Goal: Information Seeking & Learning: Learn about a topic

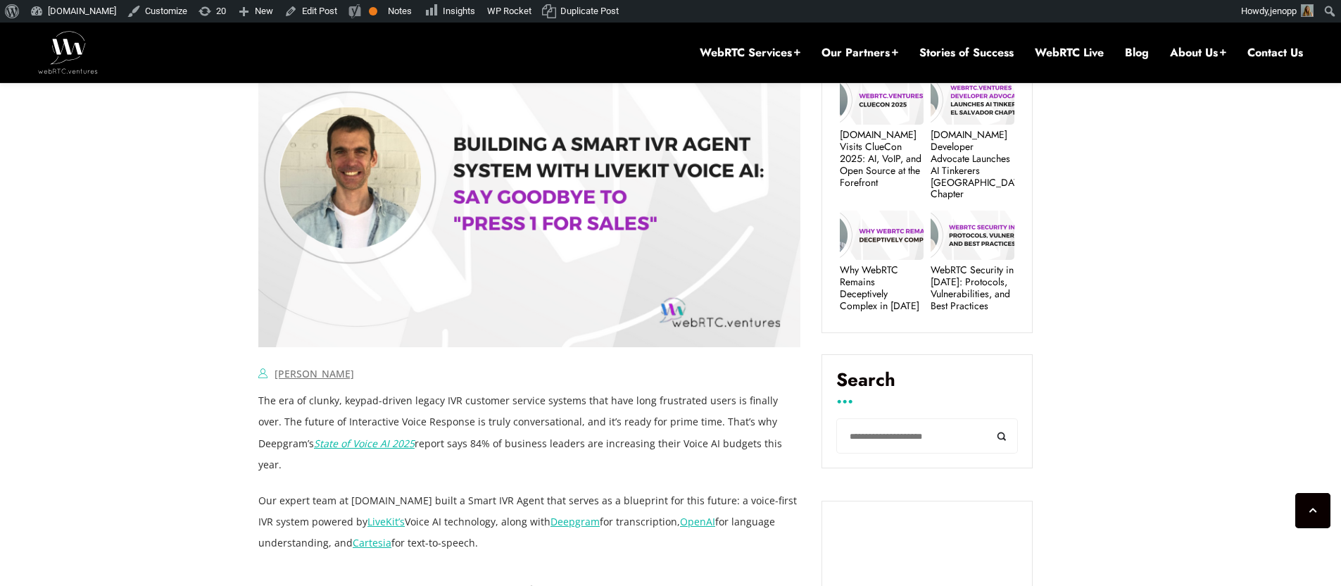
scroll to position [753, 0]
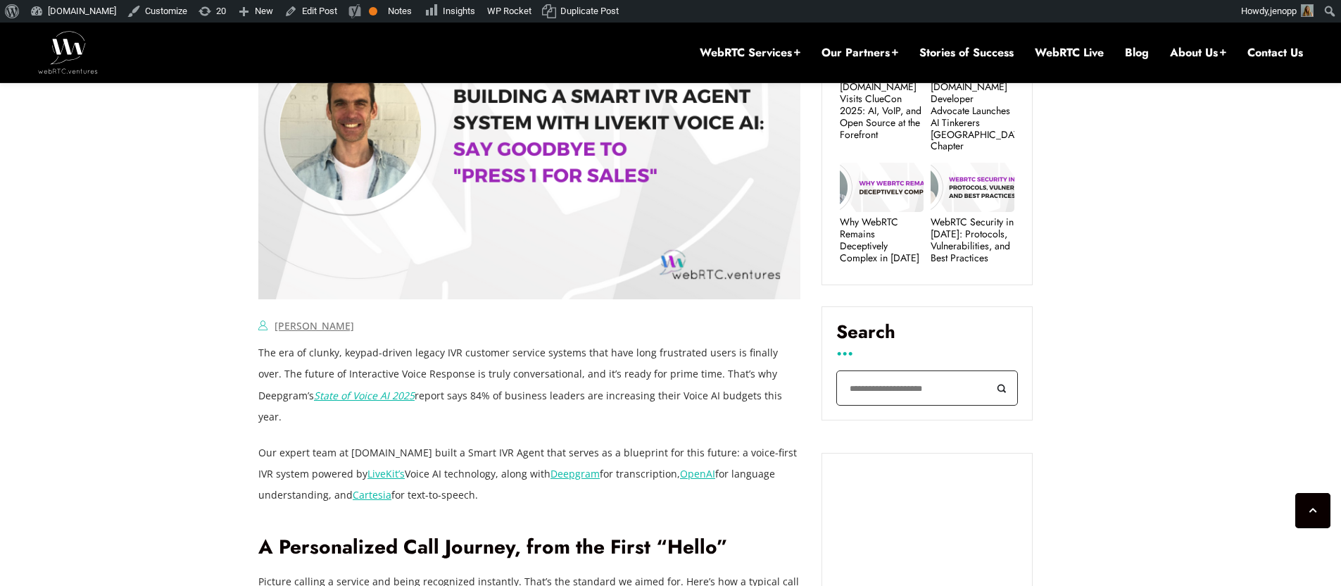
click at [879, 372] on input "Search" at bounding box center [927, 388] width 182 height 36
type input "********"
click at [986, 370] on button "Search" at bounding box center [1002, 388] width 32 height 36
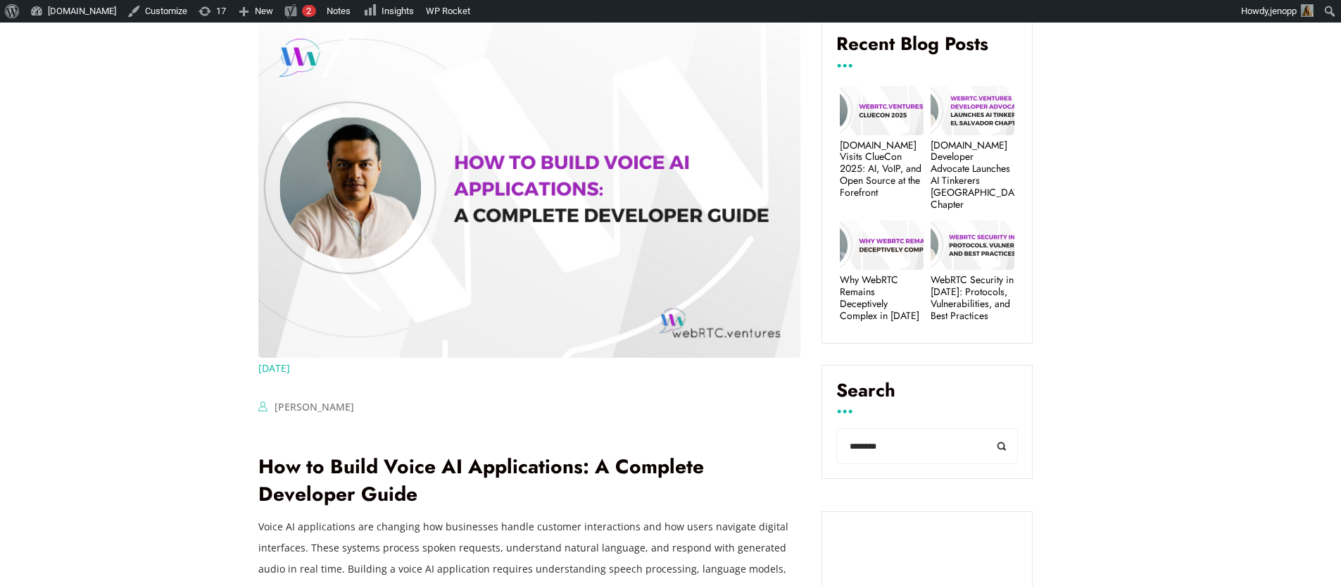
scroll to position [524, 0]
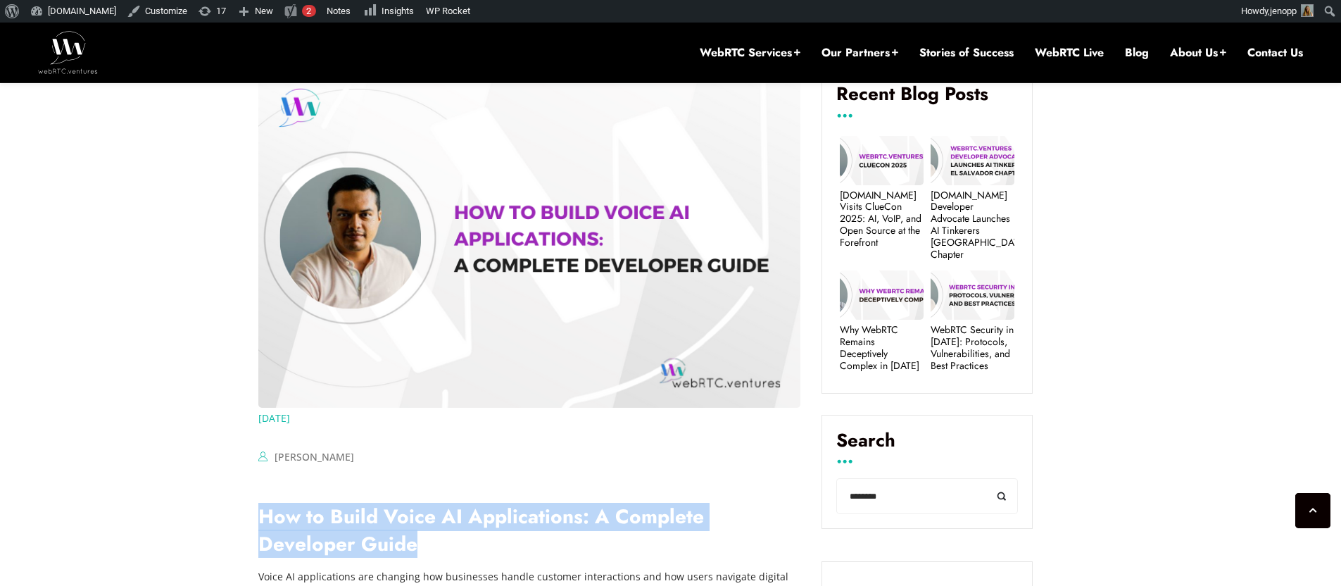
drag, startPoint x: 434, startPoint y: 547, endPoint x: 259, endPoint y: 515, distance: 177.4
click at [259, 515] on h2 "How to Build Voice AI Applications: A Complete Developer Guide" at bounding box center [529, 530] width 542 height 55
copy link "How to Build Voice AI Applications: A Complete Developer Guide"
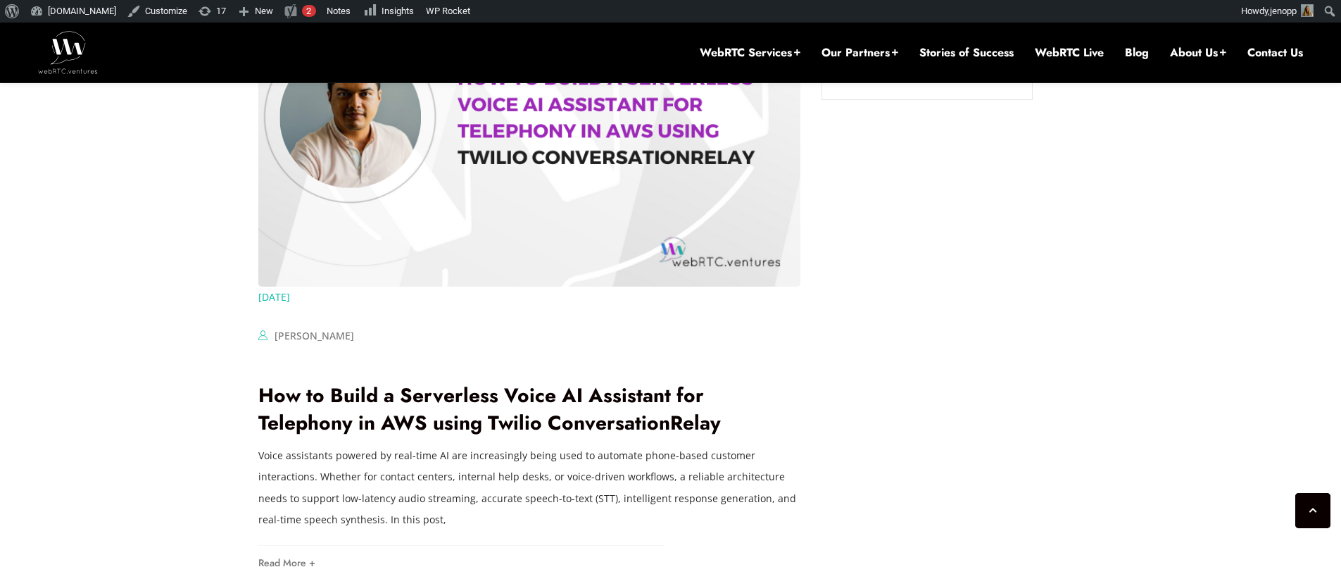
scroll to position [2097, 0]
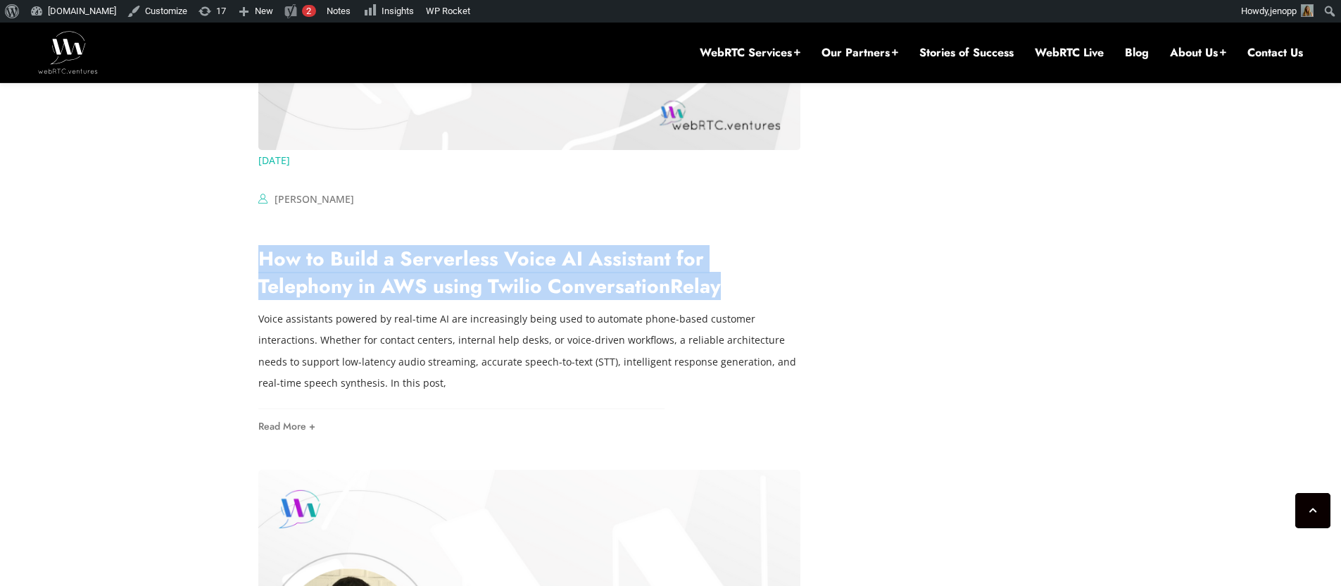
drag, startPoint x: 649, startPoint y: 287, endPoint x: 256, endPoint y: 269, distance: 393.2
copy link "How to Build a Serverless Voice AI Assistant for Telephony in AWS using Twilio …"
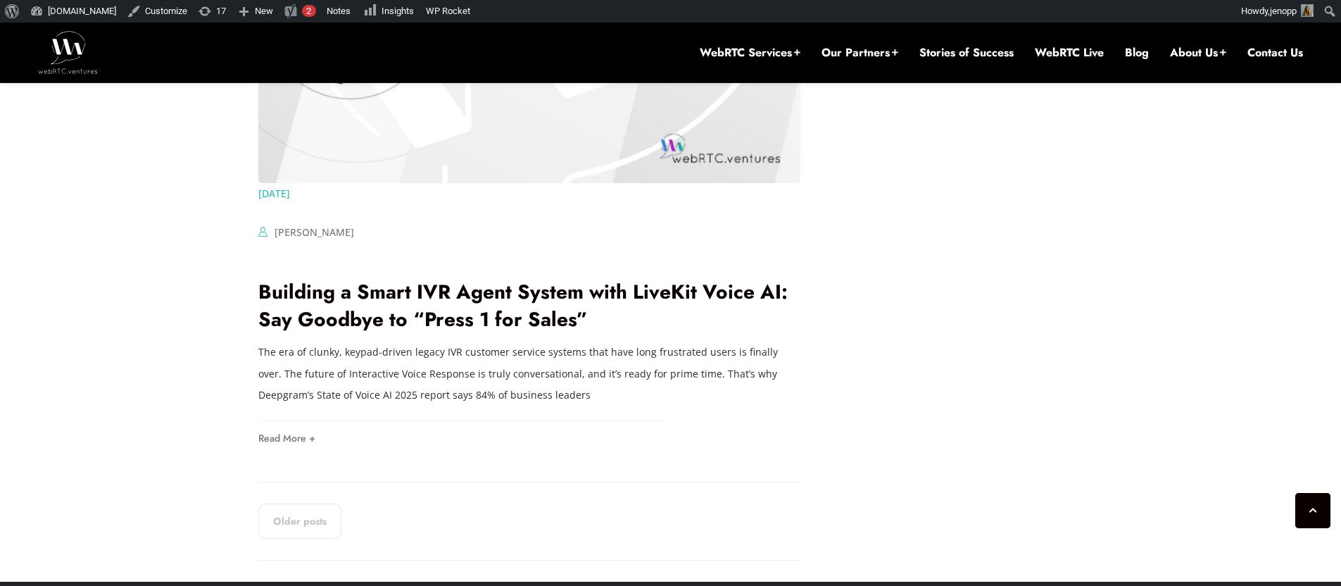
scroll to position [2945, 0]
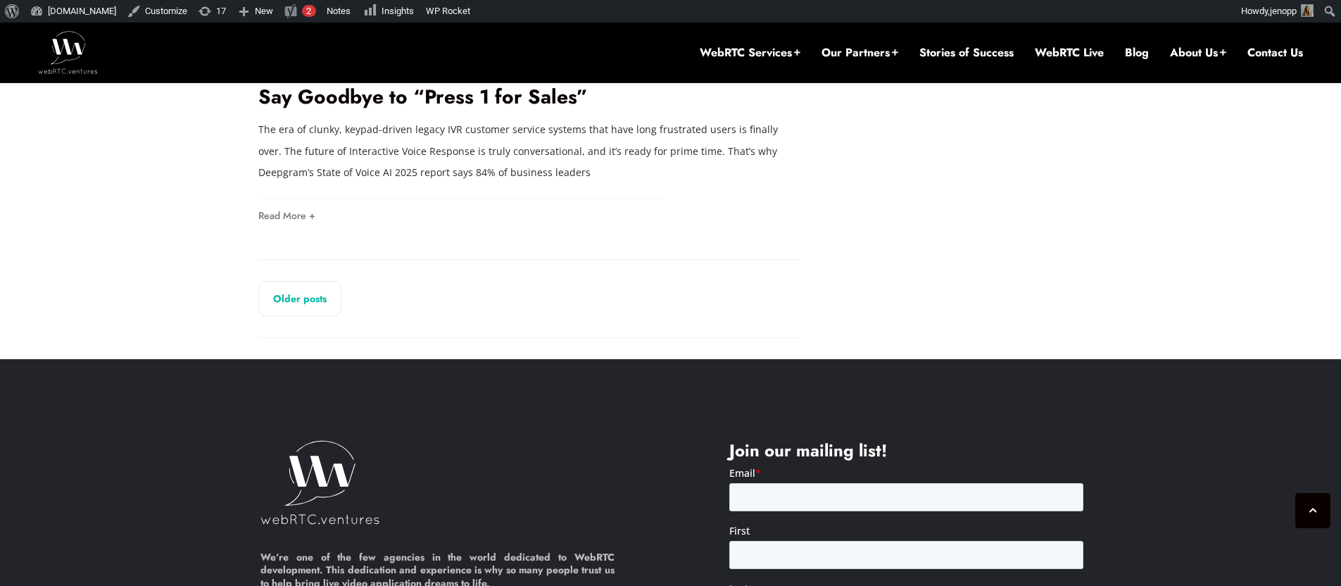
click at [289, 304] on link "Older posts" at bounding box center [299, 298] width 83 height 35
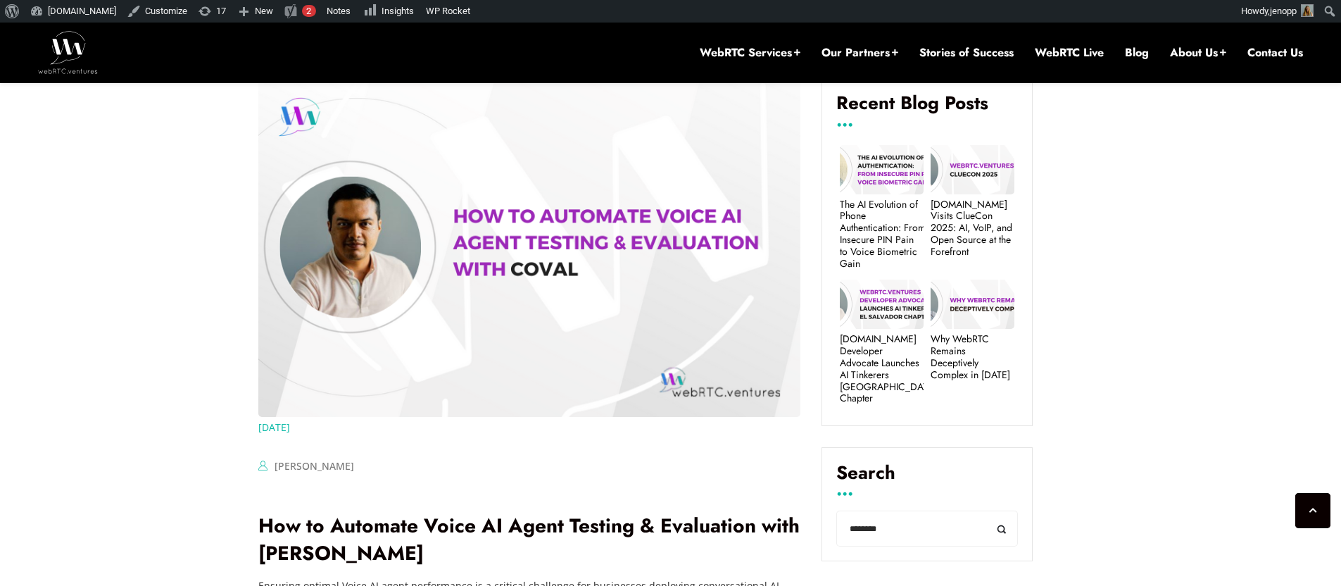
scroll to position [736, 0]
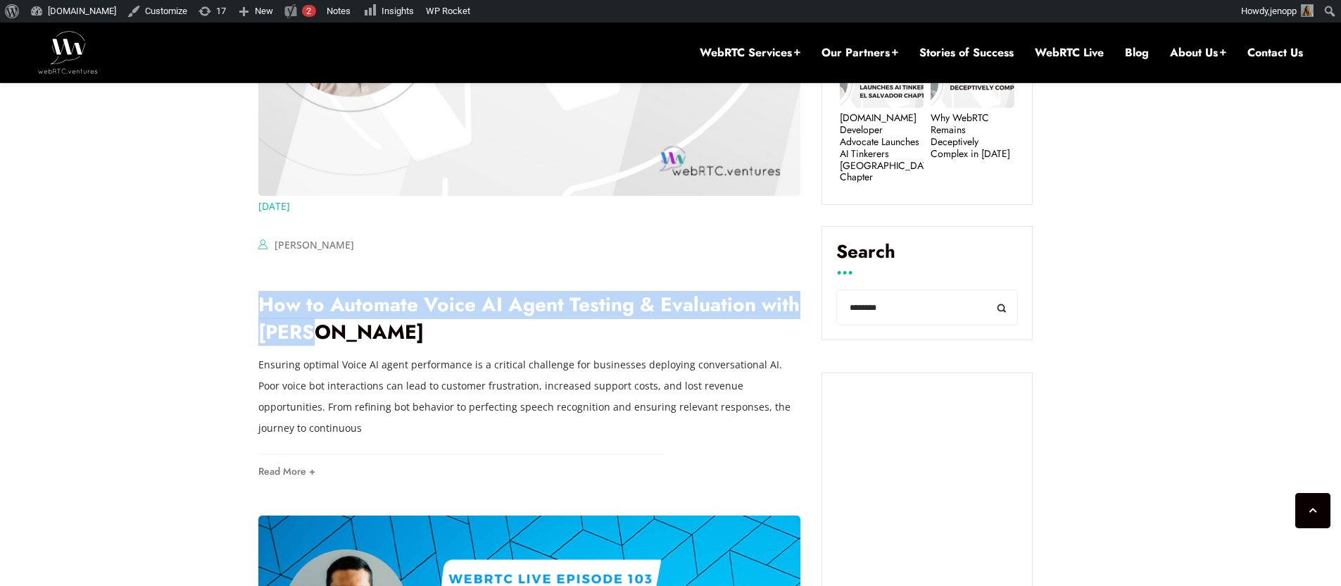
drag, startPoint x: 320, startPoint y: 331, endPoint x: 248, endPoint y: 315, distance: 72.9
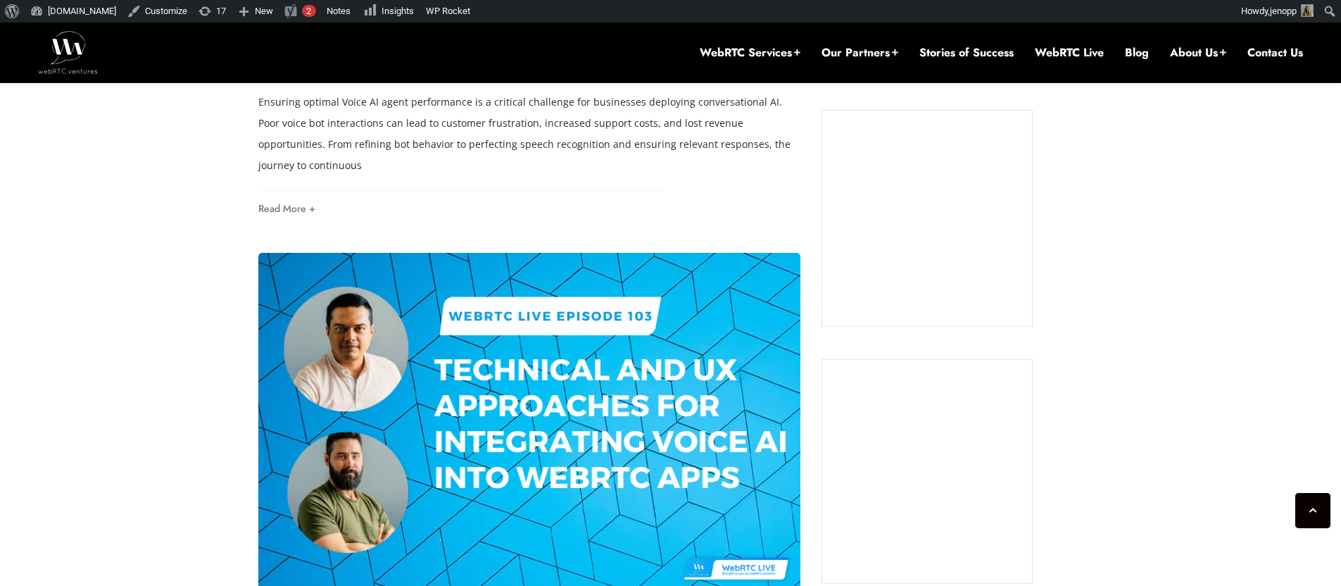
scroll to position [1085, 0]
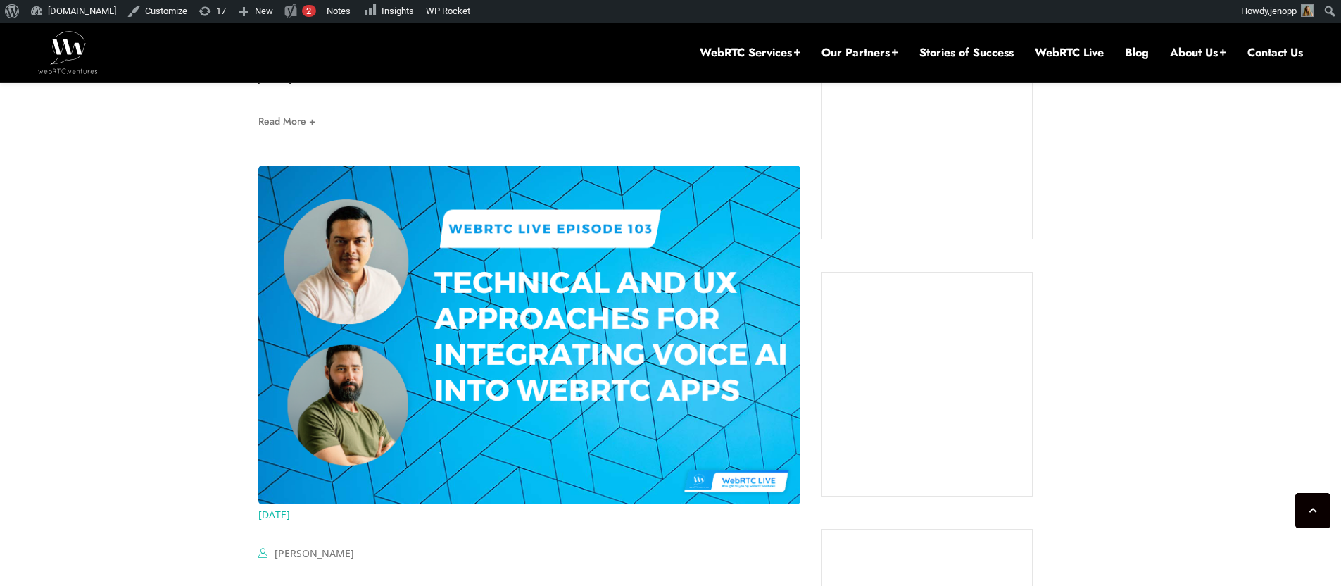
copy link "How to Automate Voice AI Agent Testing & Evaluation with [PERSON_NAME]"
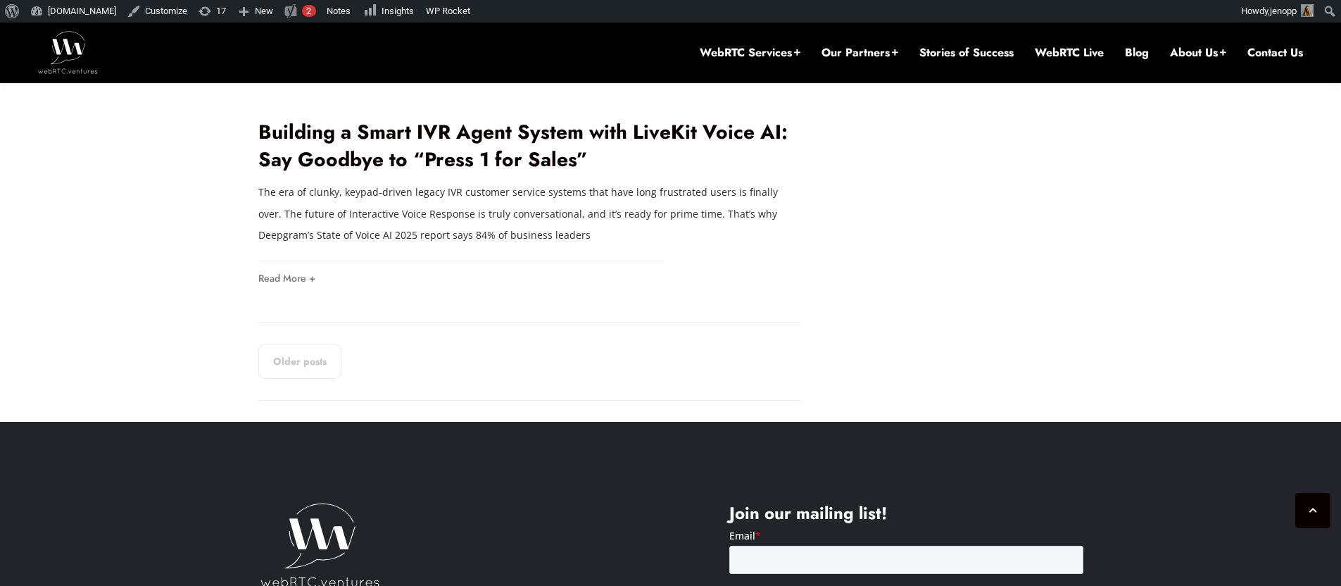
scroll to position [2848, 0]
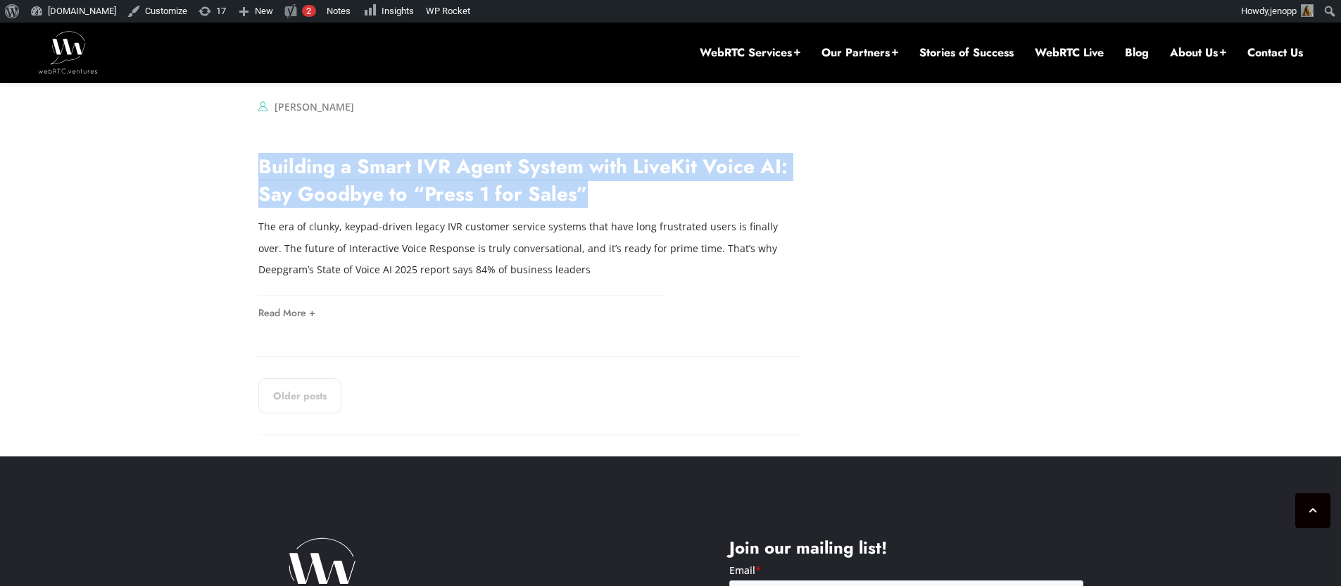
drag, startPoint x: 588, startPoint y: 197, endPoint x: 237, endPoint y: 175, distance: 351.9
click at [290, 405] on link "Older posts" at bounding box center [299, 395] width 83 height 35
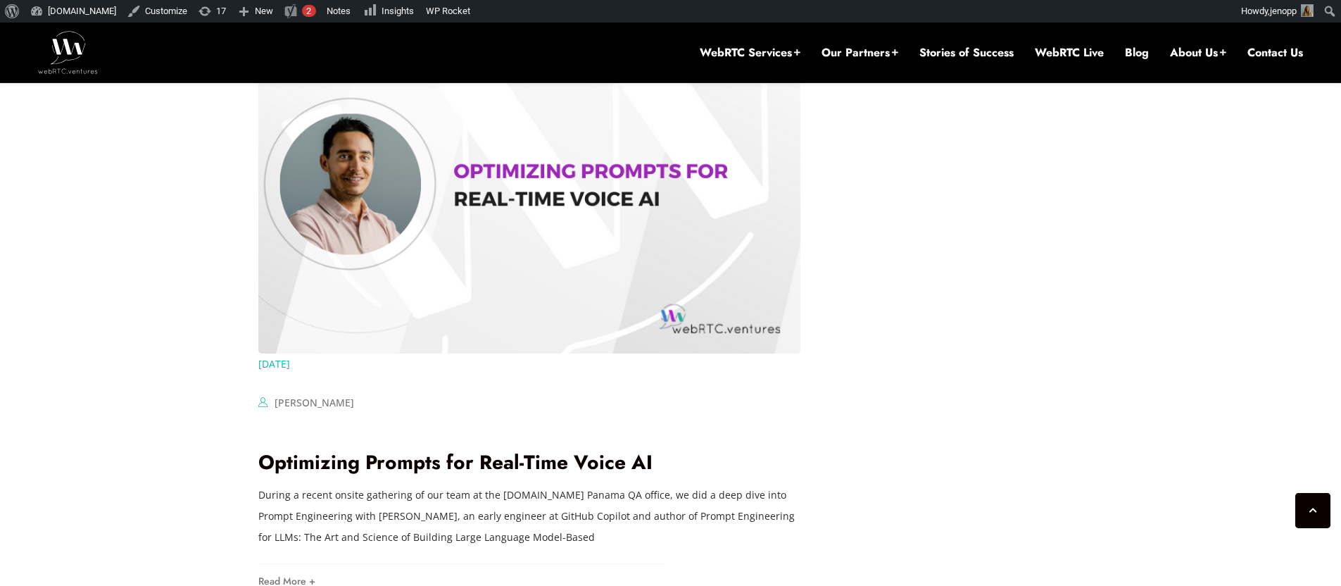
scroll to position [2561, 0]
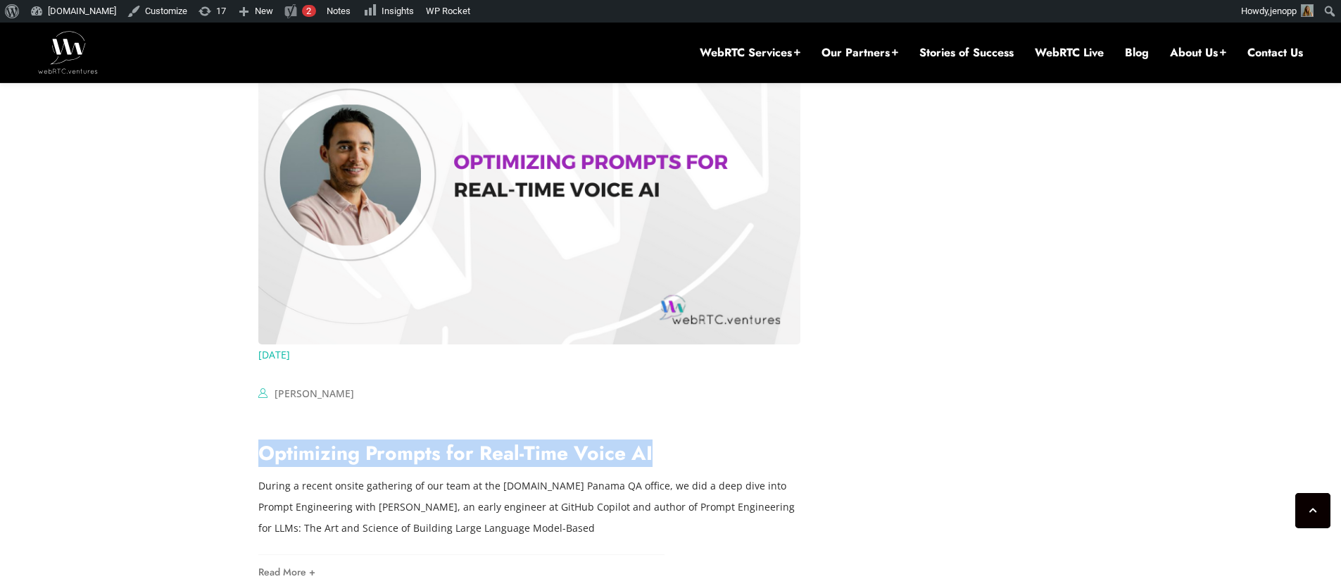
drag, startPoint x: 681, startPoint y: 436, endPoint x: 255, endPoint y: 436, distance: 425.1
copy link "Optimizing Prompts for Real-Time Voice AI"
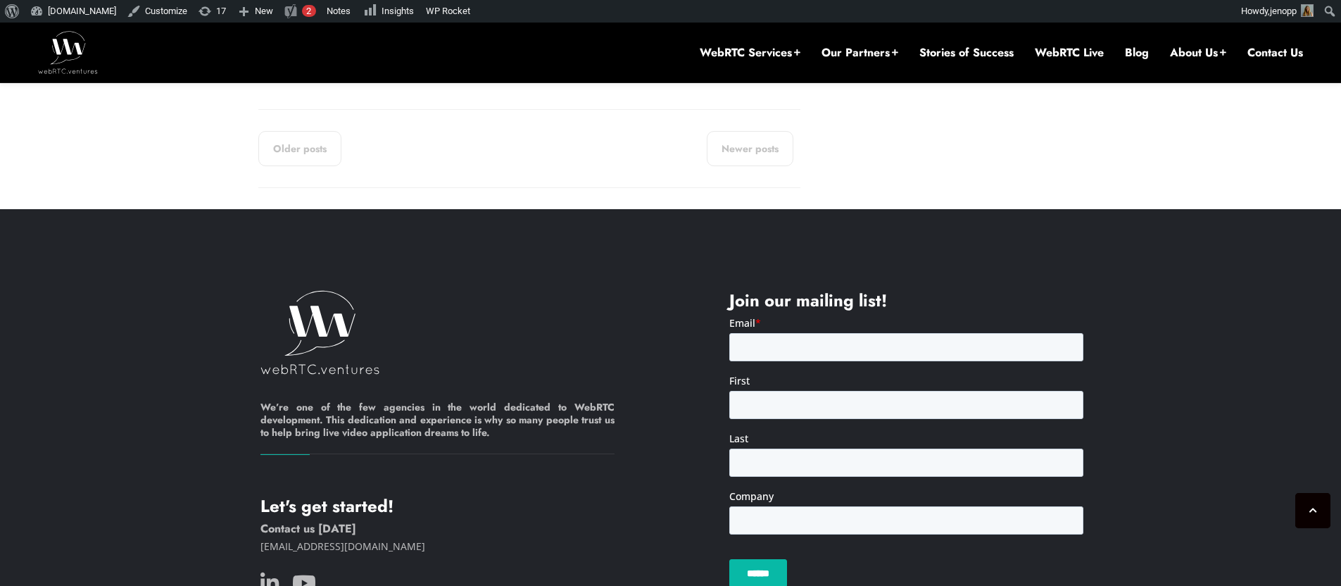
scroll to position [2891, 0]
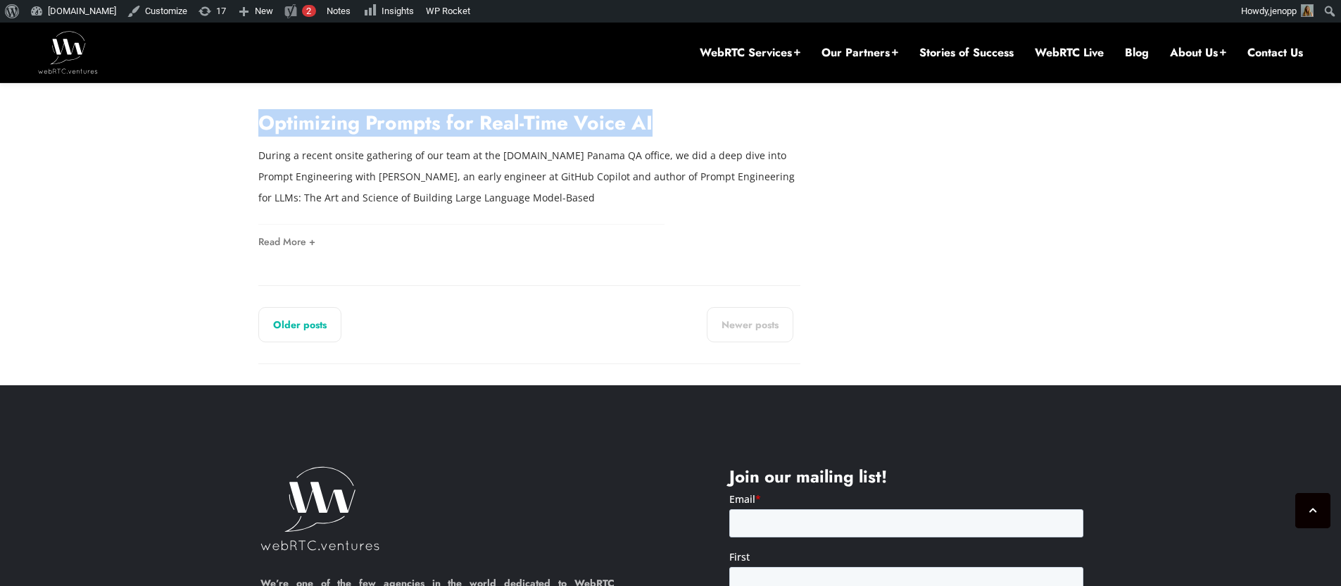
click at [272, 310] on link "Older posts" at bounding box center [299, 324] width 83 height 35
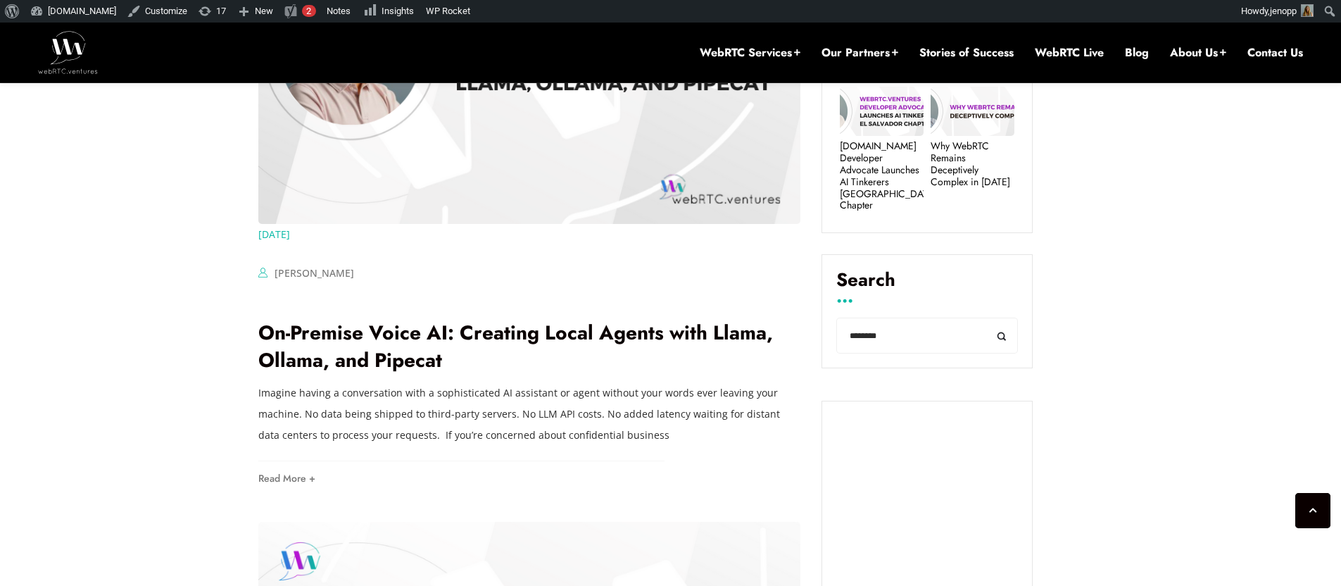
scroll to position [781, 0]
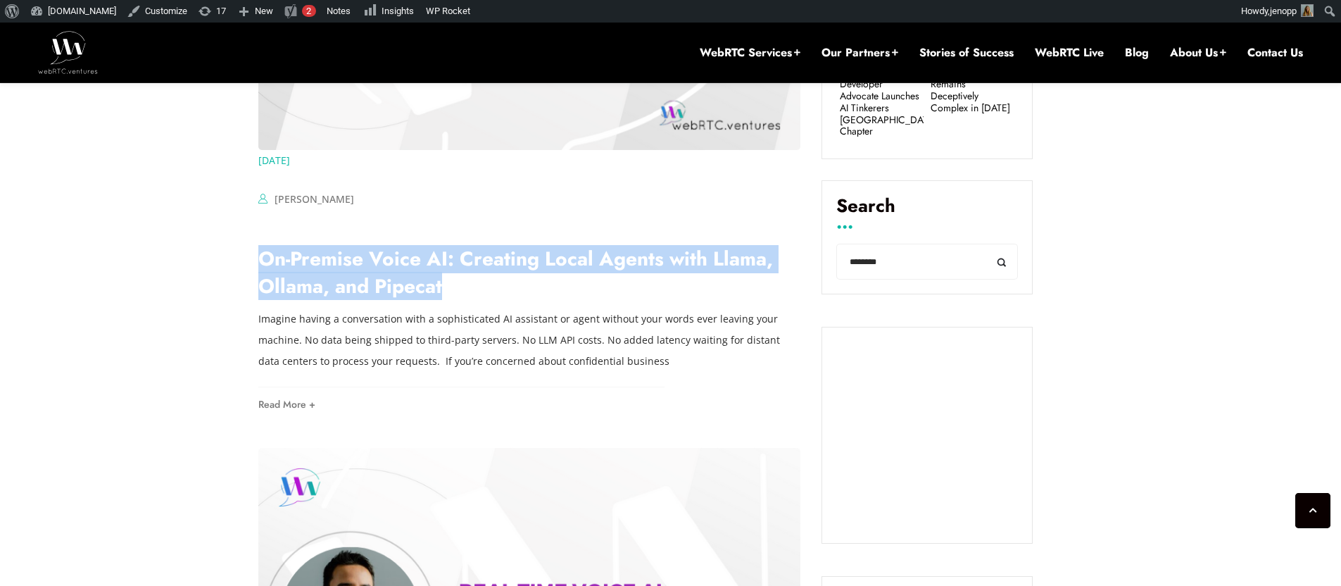
drag, startPoint x: 410, startPoint y: 290, endPoint x: 251, endPoint y: 260, distance: 161.8
click at [1128, 49] on link "Blog" at bounding box center [1137, 52] width 24 height 15
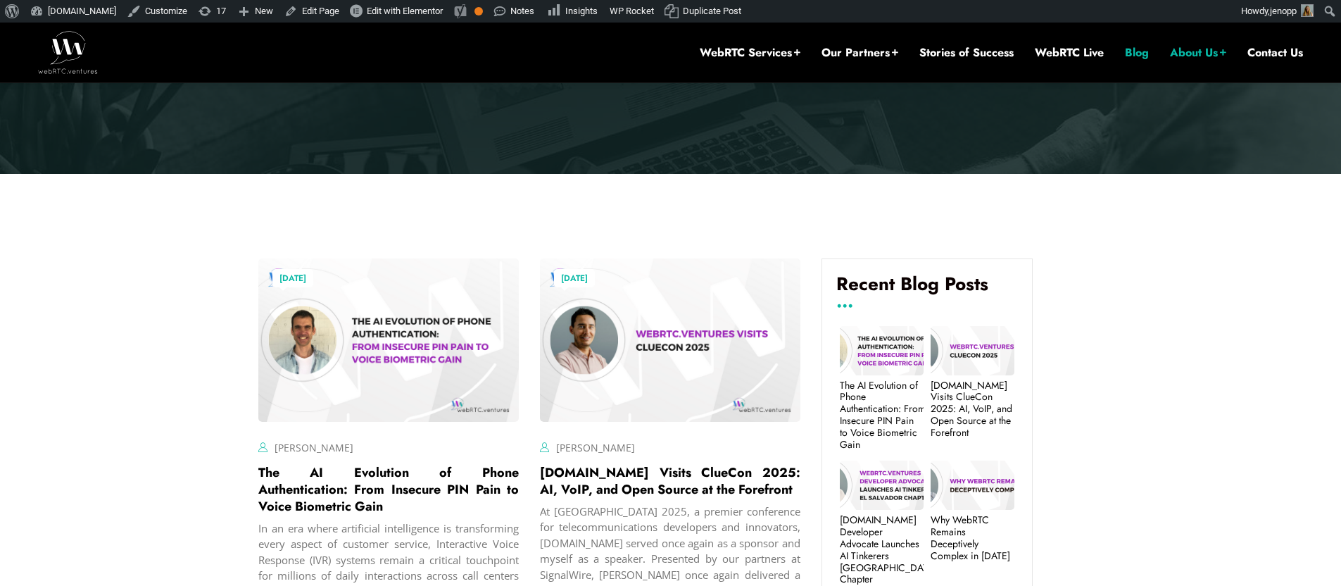
scroll to position [341, 0]
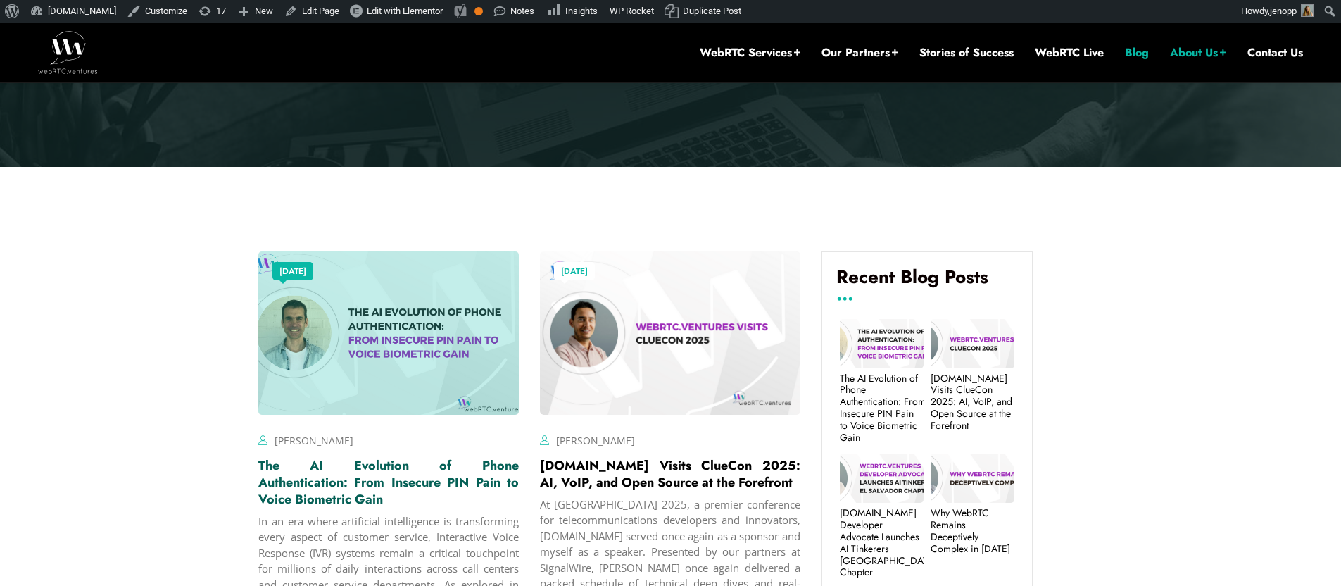
click at [268, 486] on link "The AI Evolution of Phone Authentication: From Insecure PIN Pain to Voice Biome…" at bounding box center [388, 482] width 260 height 52
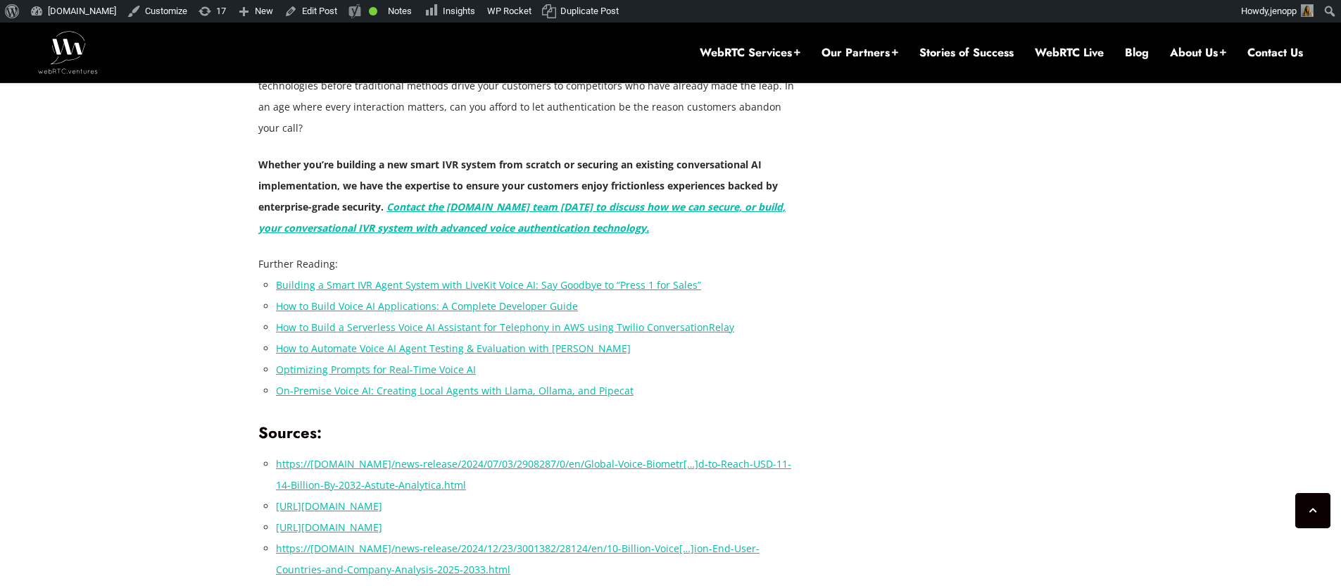
scroll to position [4069, 0]
